Goal: Browse casually

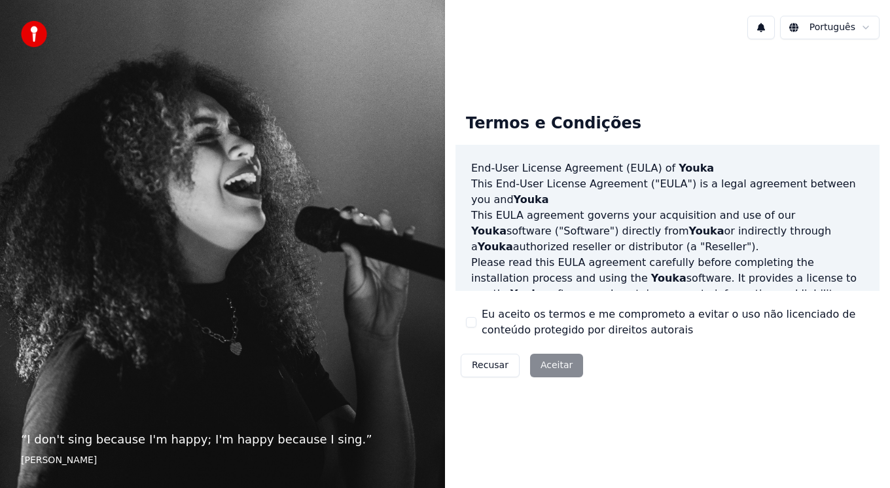
click at [562, 366] on div "Recusar Aceitar" at bounding box center [522, 365] width 133 height 34
click at [553, 363] on div "Recusar Aceitar" at bounding box center [522, 365] width 133 height 34
click at [558, 367] on div "Recusar Aceitar" at bounding box center [522, 365] width 133 height 34
click at [492, 368] on button "Recusar" at bounding box center [490, 365] width 59 height 24
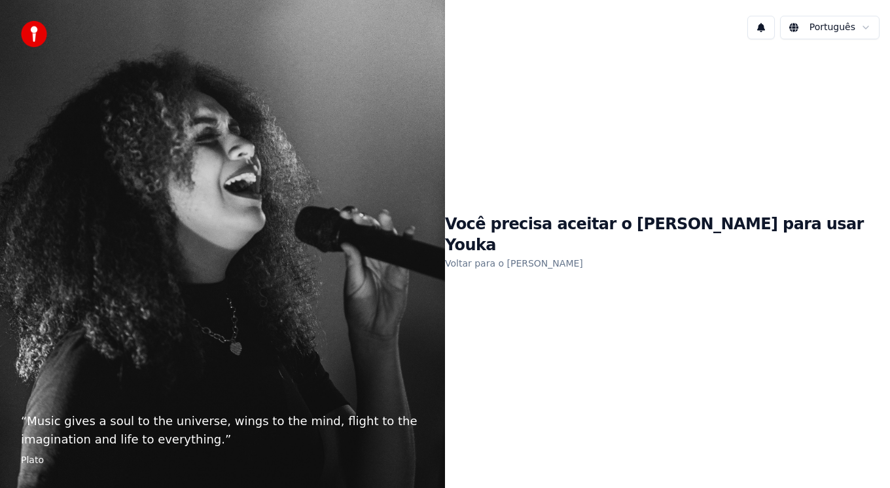
click at [266, 367] on div "“ Music gives a soul to the universe, wings to the mind, flight to the imaginat…" at bounding box center [222, 244] width 445 height 488
click at [43, 35] on img at bounding box center [34, 34] width 26 height 26
click at [763, 30] on button at bounding box center [760, 28] width 27 height 24
click at [764, 31] on button at bounding box center [760, 28] width 27 height 24
